Goal: Task Accomplishment & Management: Use online tool/utility

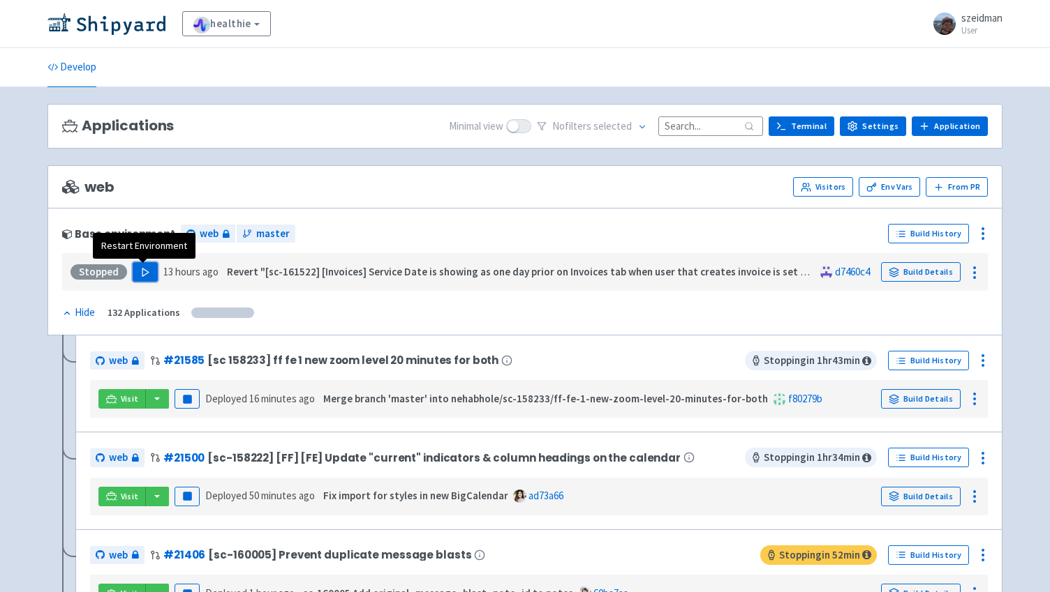
click at [133, 271] on button "Play" at bounding box center [145, 272] width 25 height 20
click at [737, 129] on input at bounding box center [710, 126] width 105 height 19
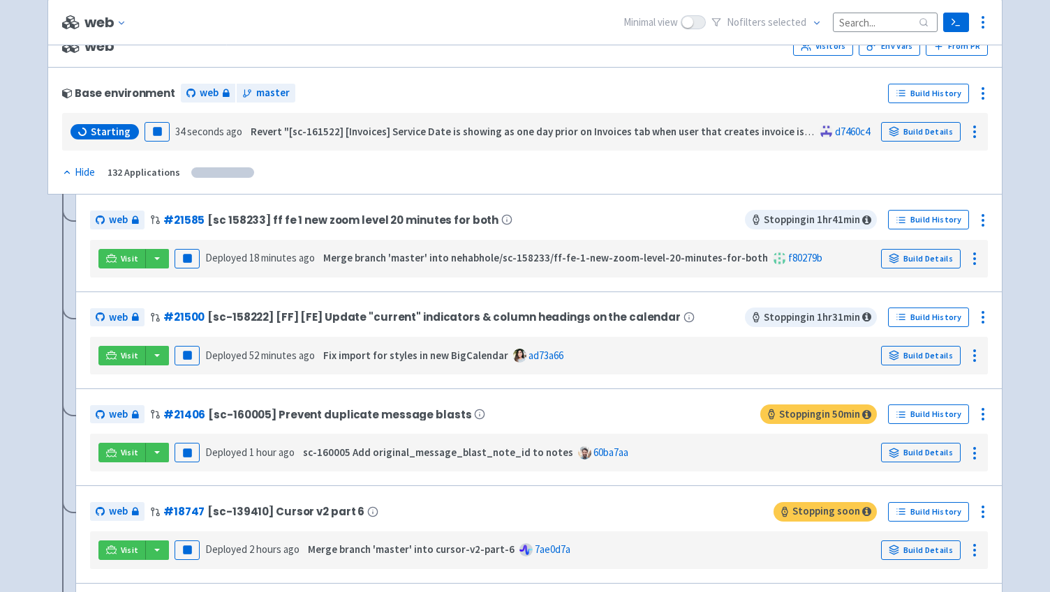
scroll to position [109, 0]
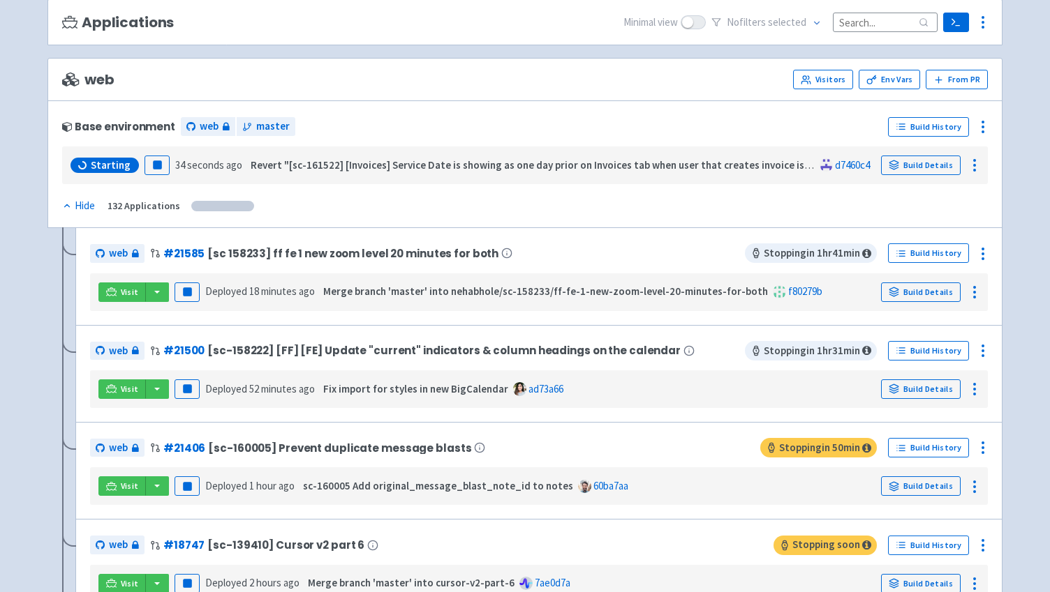
click at [865, 19] on input at bounding box center [885, 22] width 105 height 19
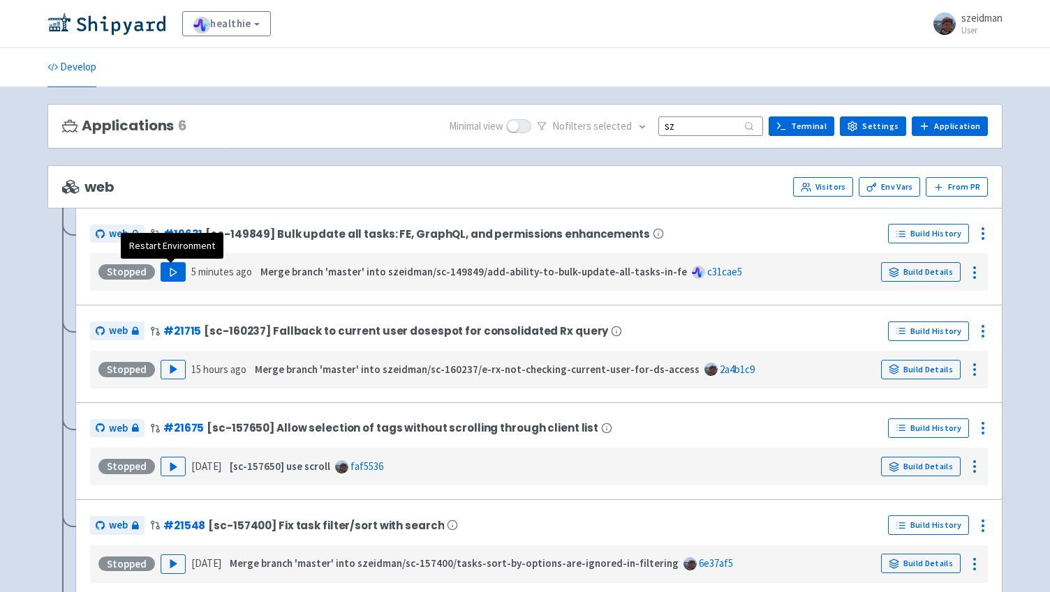
type input "sz"
click at [170, 277] on icon "button" at bounding box center [173, 272] width 10 height 10
click at [170, 381] on div "Stopped Play 15 hours ago Merge branch 'master' into szeidman/sc-160237/e-rx-no…" at bounding box center [539, 370] width 886 height 27
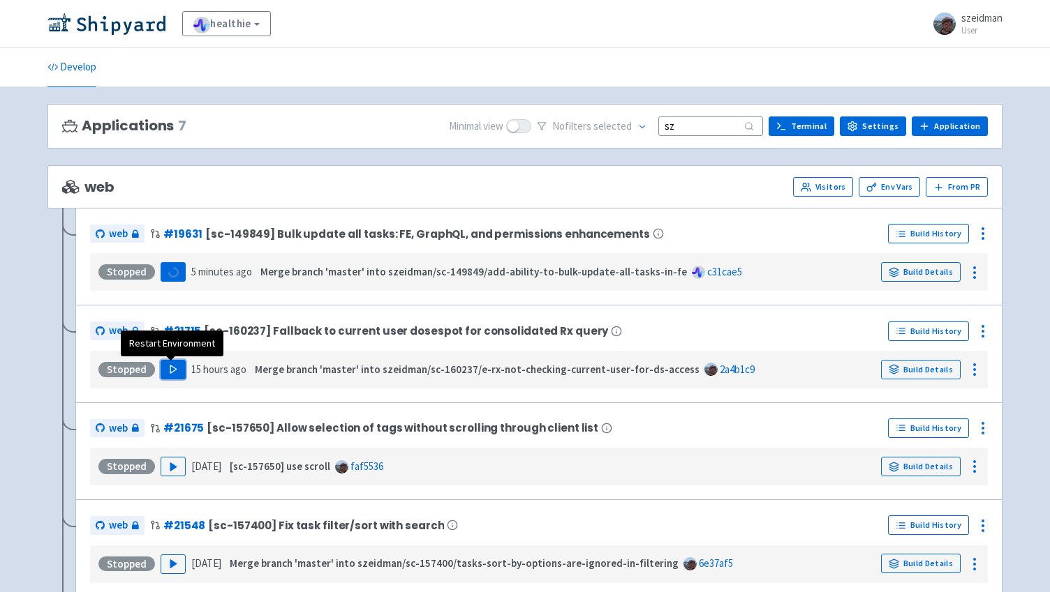
click at [170, 369] on polygon "button" at bounding box center [173, 370] width 6 height 8
click at [170, 478] on div "Stopped Play 1 day ago [sc-157650] use scroll faf5536 Build Details" at bounding box center [539, 467] width 886 height 27
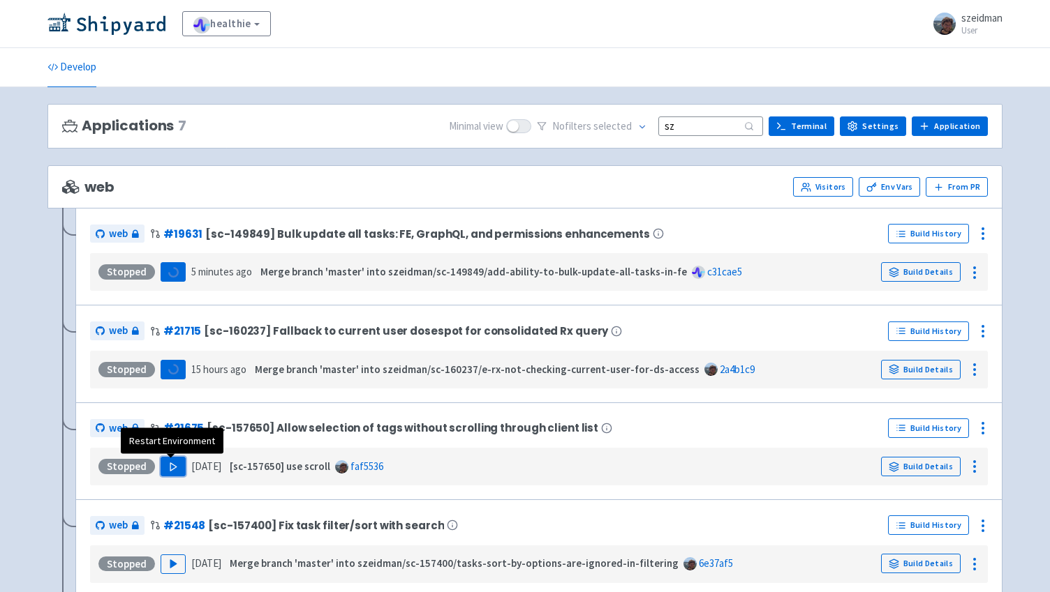
click at [170, 472] on icon "button" at bounding box center [173, 467] width 10 height 10
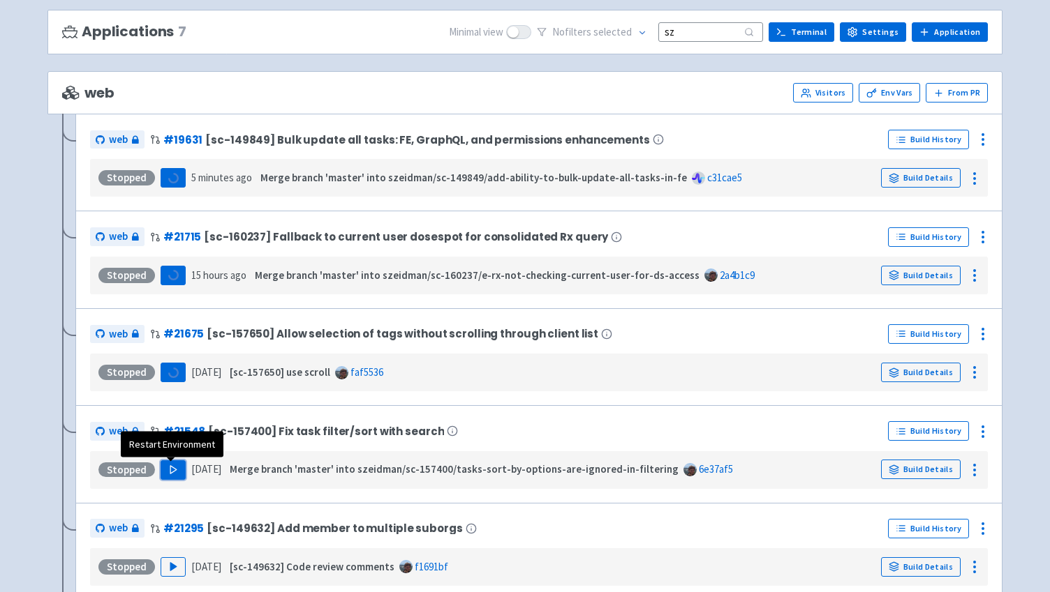
click at [170, 469] on polygon "button" at bounding box center [173, 470] width 6 height 8
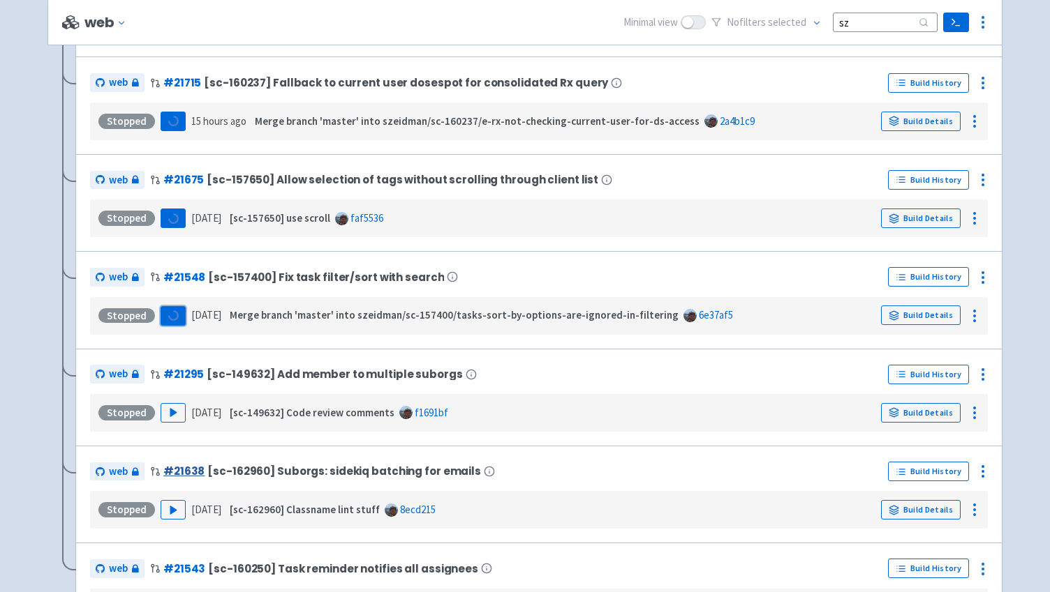
scroll to position [253, 0]
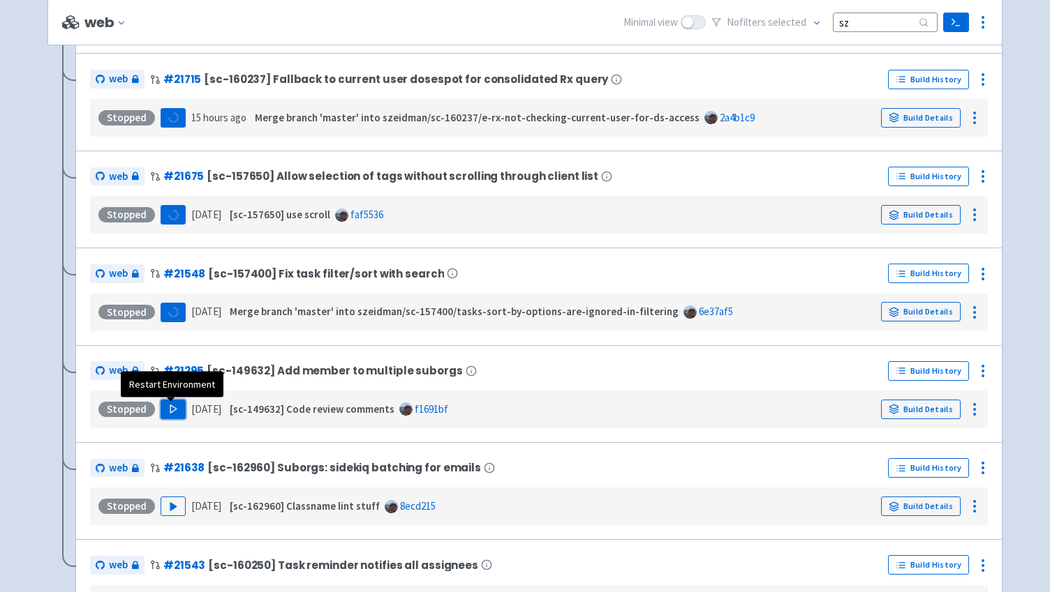
click at [174, 402] on button "Play" at bounding box center [173, 410] width 25 height 20
click at [175, 495] on div "Stopped Play 2 days ago [sc-162960] Classname lint stuff 8ecd215 Build Details" at bounding box center [538, 507] width 897 height 38
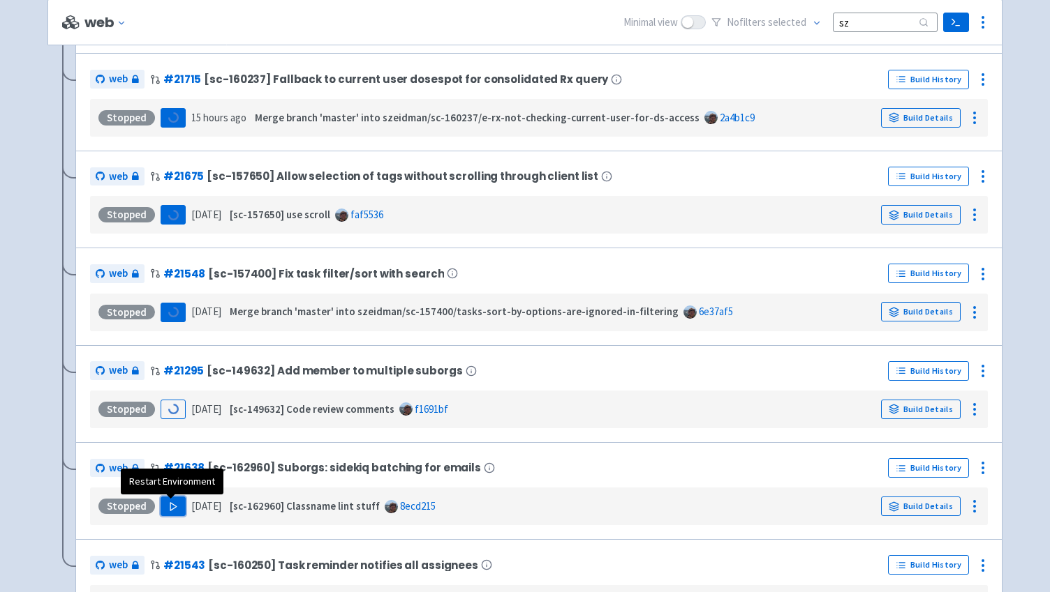
click at [175, 503] on button "Play" at bounding box center [173, 507] width 25 height 20
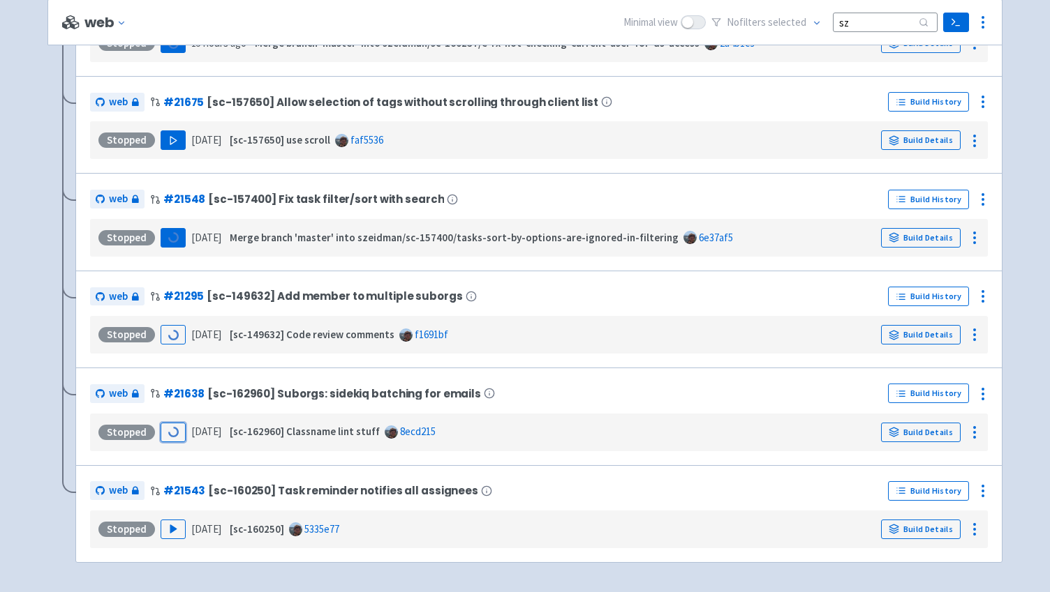
scroll to position [378, 0]
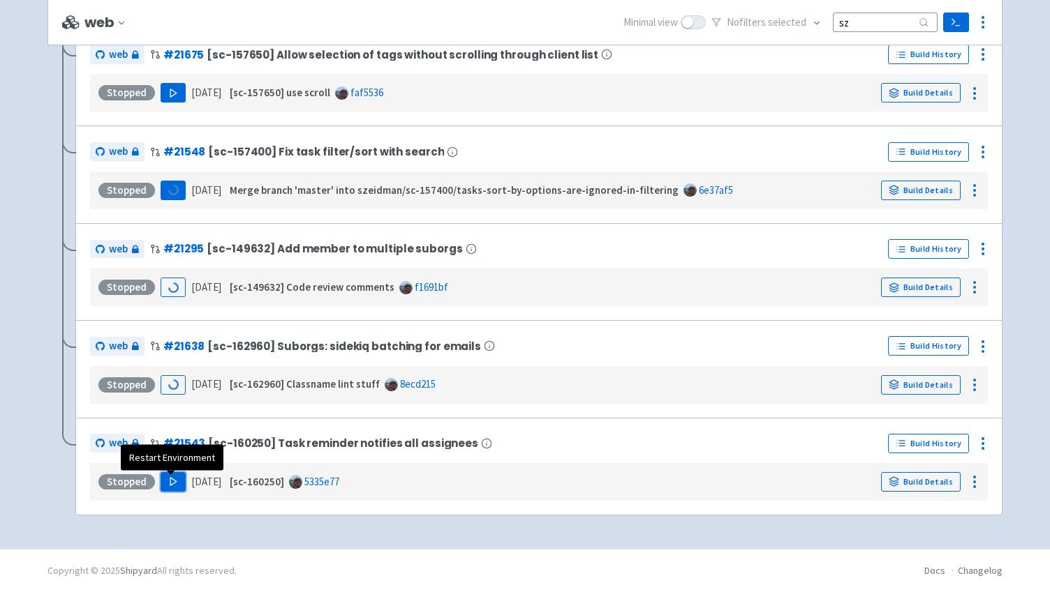
click at [181, 486] on button "Play" at bounding box center [173, 482] width 25 height 20
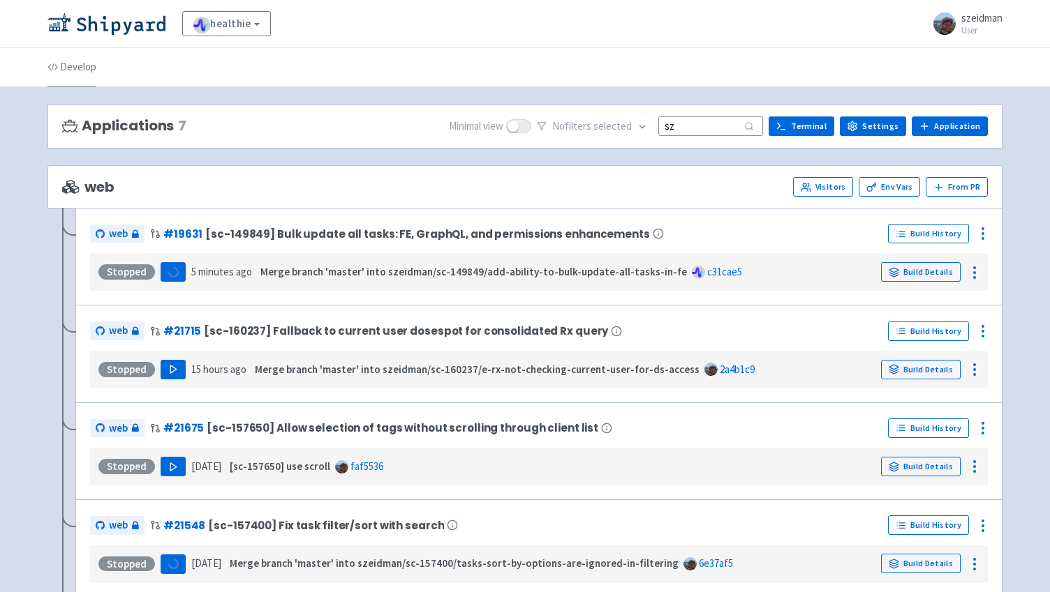
click at [77, 70] on link "Develop" at bounding box center [71, 67] width 49 height 39
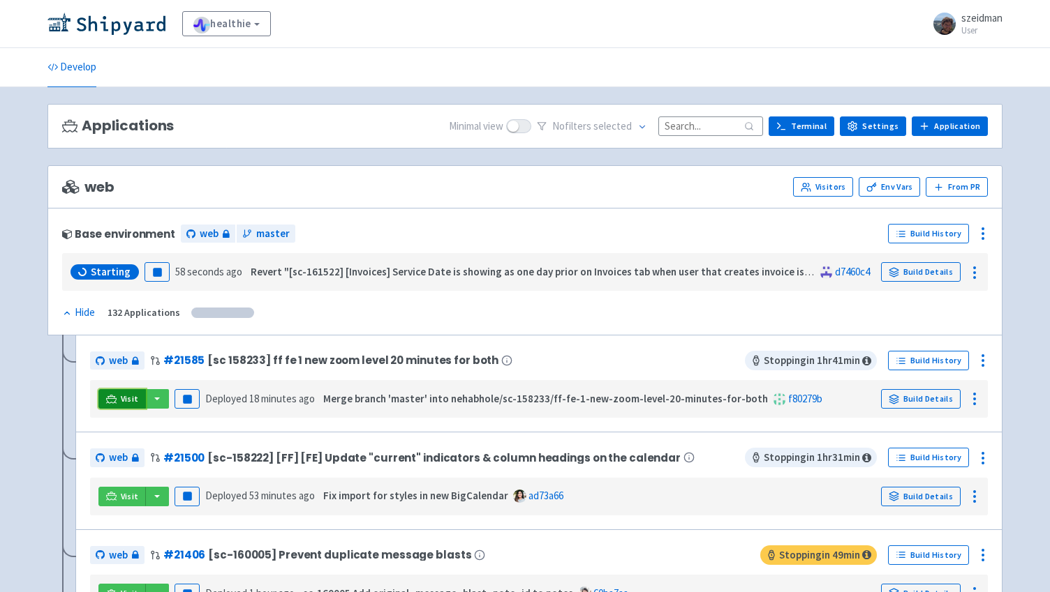
click at [119, 399] on link "Visit" at bounding box center [121, 399] width 47 height 20
